Goal: Find specific page/section: Find specific page/section

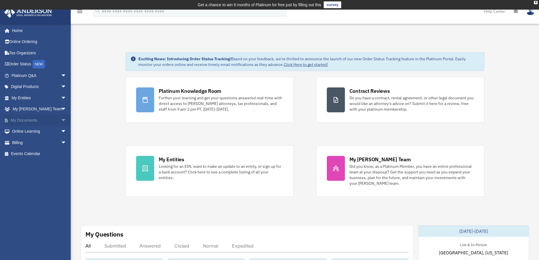
click at [40, 119] on link "My Documents arrow_drop_down" at bounding box center [39, 120] width 71 height 11
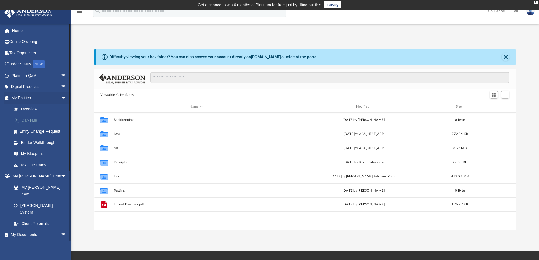
scroll to position [125, 417]
click at [61, 229] on span "arrow_drop_down" at bounding box center [66, 235] width 11 height 12
click at [61, 229] on span "arrow_drop_up" at bounding box center [66, 235] width 11 height 12
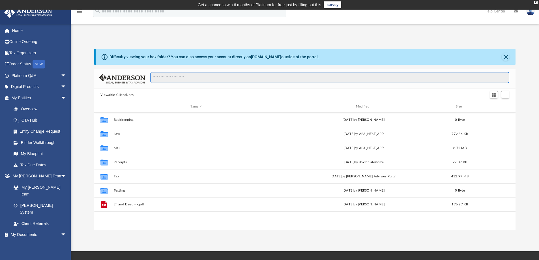
click at [159, 77] on input "Search files and folders" at bounding box center [329, 77] width 359 height 11
type input "*"
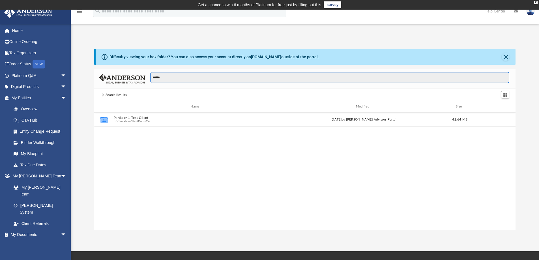
scroll to position [107, 417]
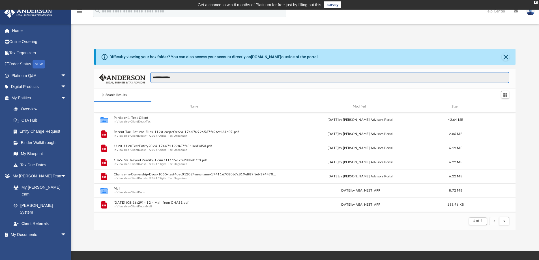
type input "**********"
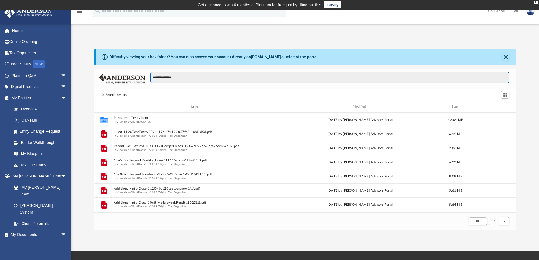
drag, startPoint x: 180, startPoint y: 77, endPoint x: 151, endPoint y: 77, distance: 29.4
click at [151, 77] on input "**********" at bounding box center [329, 77] width 359 height 11
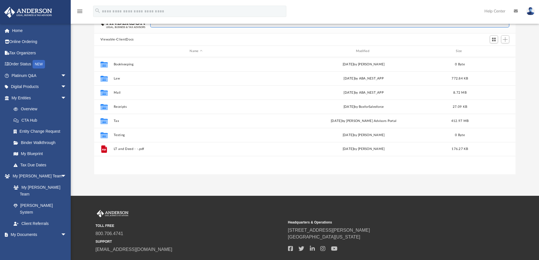
scroll to position [56, 0]
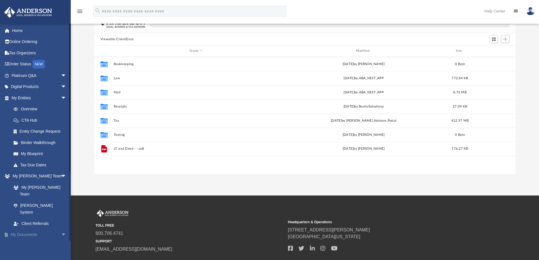
click at [61, 229] on span "arrow_drop_down" at bounding box center [66, 235] width 11 height 12
click at [61, 176] on span "arrow_drop_down" at bounding box center [66, 177] width 11 height 12
click at [61, 186] on span "arrow_drop_up" at bounding box center [66, 188] width 11 height 12
click at [33, 220] on link "Forms Library" at bounding box center [41, 220] width 67 height 11
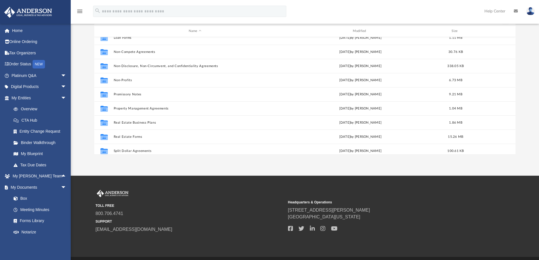
scroll to position [307, 0]
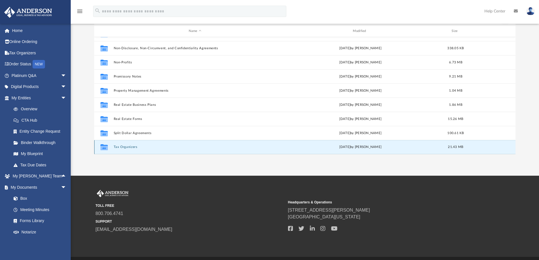
click at [124, 147] on button "Tax Organizers" at bounding box center [195, 147] width 163 height 4
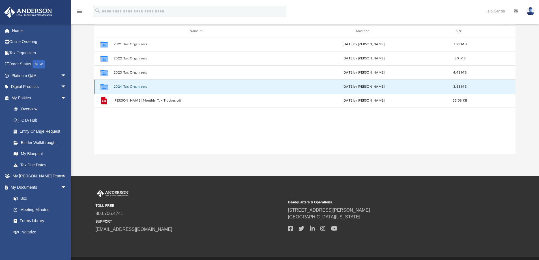
click at [174, 85] on button "2024 Tax Organizers" at bounding box center [196, 87] width 165 height 4
